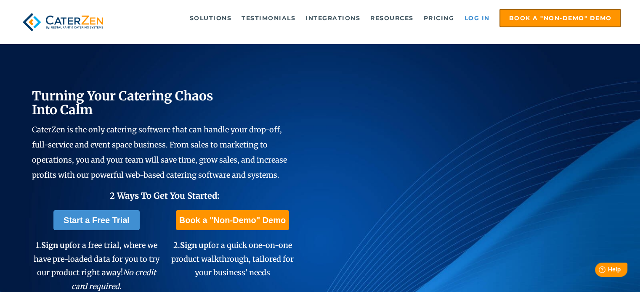
click at [482, 16] on link "Log in" at bounding box center [477, 18] width 34 height 17
click at [466, 22] on link "Log in" at bounding box center [477, 18] width 34 height 17
